Goal: Navigation & Orientation: Find specific page/section

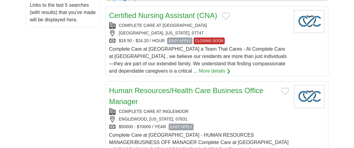
scroll to position [391, 0]
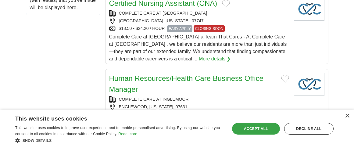
click at [271, 128] on div "Accept all" at bounding box center [256, 129] width 48 height 12
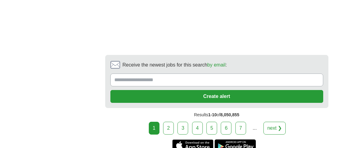
scroll to position [1371, 0]
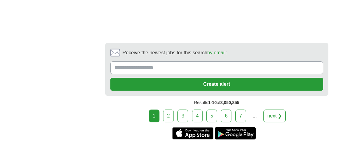
click at [277, 110] on link "next ❯" at bounding box center [275, 116] width 23 height 13
click at [279, 110] on link "next ❯" at bounding box center [275, 116] width 23 height 13
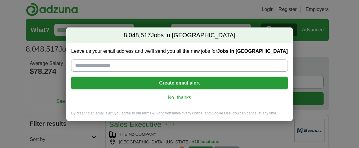
click at [182, 100] on link "No, thanks" at bounding box center [179, 97] width 207 height 7
